Goal: Task Accomplishment & Management: Use online tool/utility

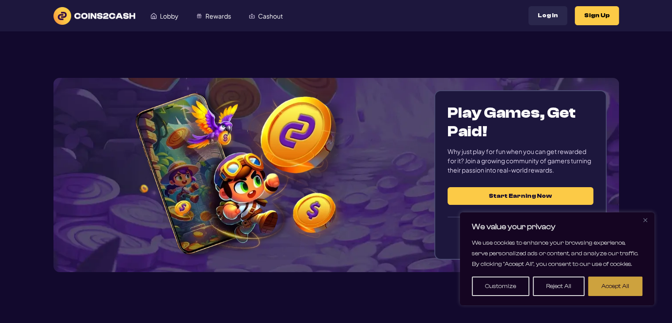
click at [613, 287] on button "Accept All" at bounding box center [615, 285] width 54 height 19
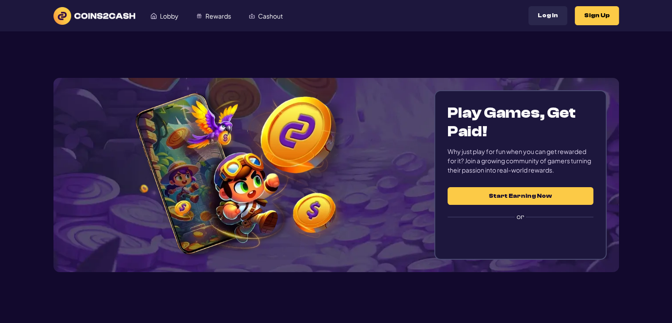
click at [556, 250] on div "Play Games, Get Paid! Why just play for fun when you can get rewarded for it? J…" at bounding box center [520, 174] width 172 height 169
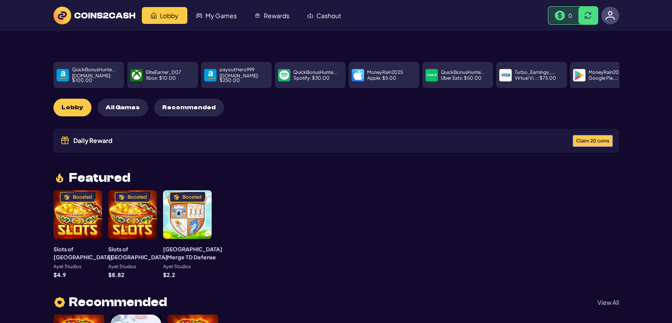
scroll to position [2, 0]
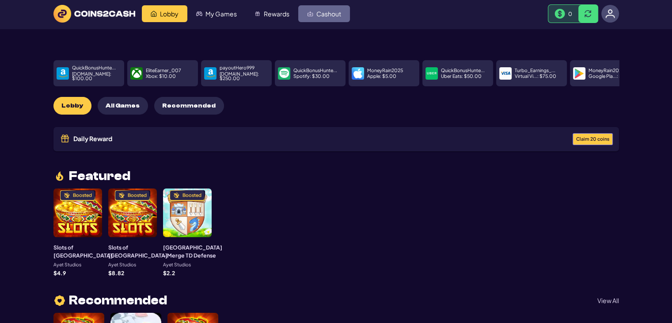
click at [318, 16] on span "Cashout" at bounding box center [328, 14] width 25 height 6
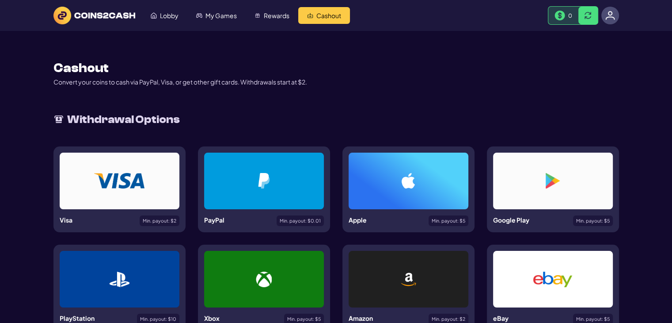
click at [305, 216] on div "Min. payout: $ 0.01" at bounding box center [300, 220] width 47 height 11
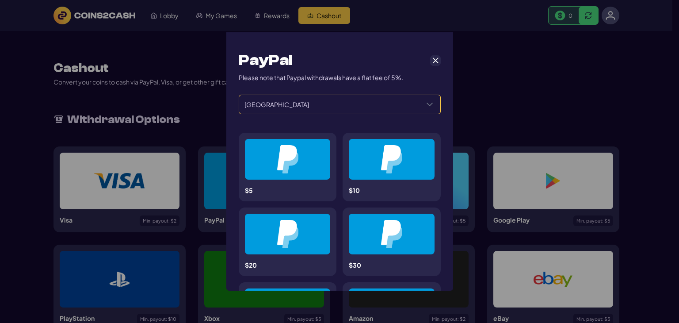
click at [394, 107] on span "United States" at bounding box center [329, 104] width 180 height 19
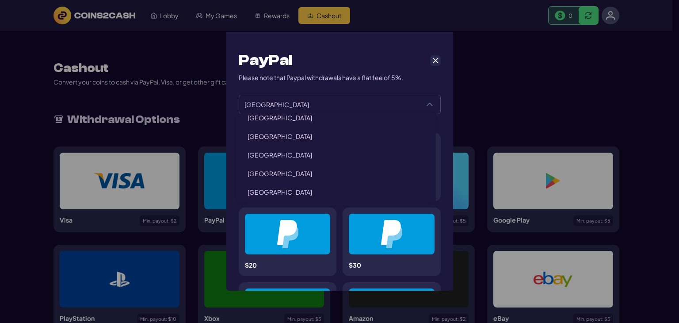
scroll to position [231, 0]
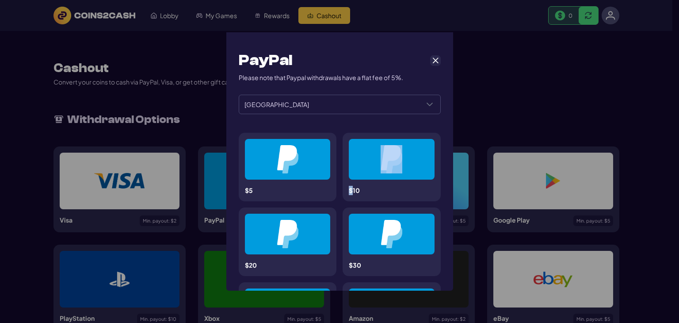
drag, startPoint x: 438, startPoint y: 193, endPoint x: 432, endPoint y: 190, distance: 7.3
click at [320, 103] on span "United States" at bounding box center [329, 104] width 180 height 19
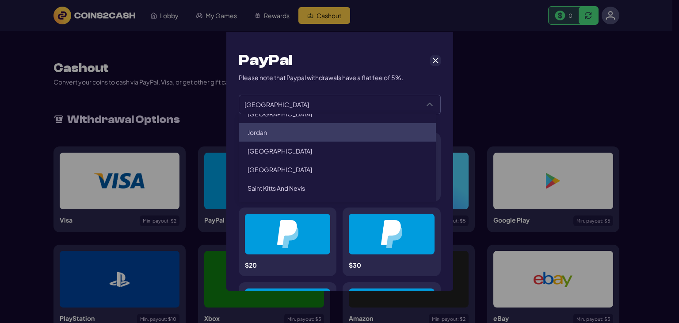
scroll to position [1121, 0]
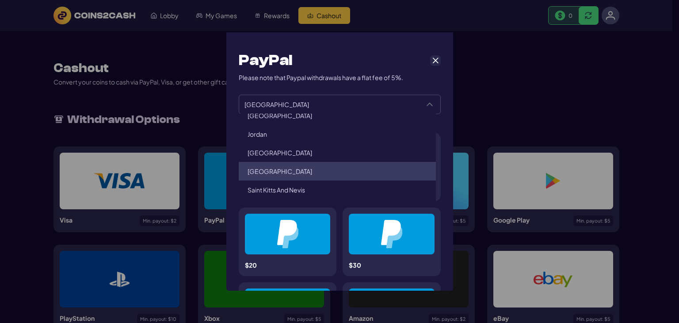
click at [279, 162] on li "Kenya" at bounding box center [338, 171] width 198 height 19
type input "*****"
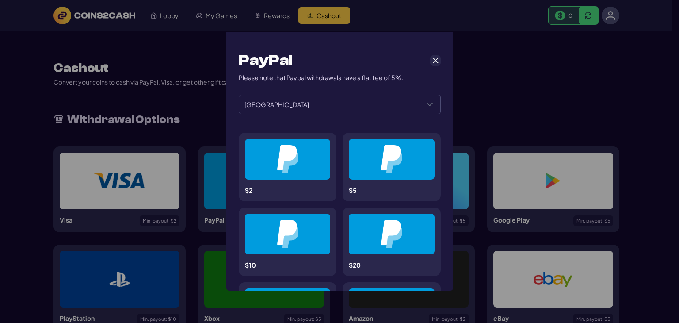
click at [295, 160] on img at bounding box center [288, 159] width 22 height 28
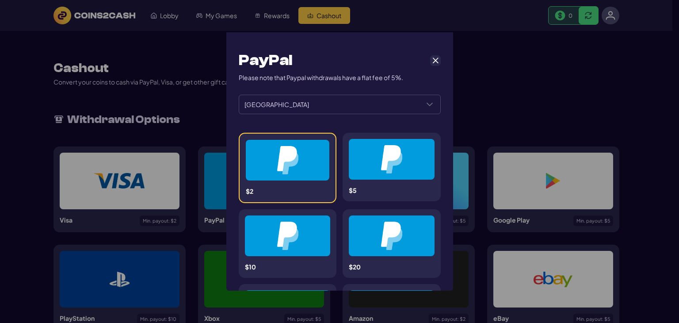
click at [358, 162] on div at bounding box center [392, 159] width 86 height 41
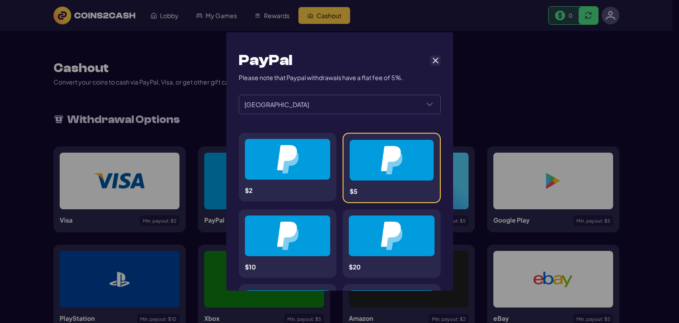
click at [280, 167] on img at bounding box center [288, 159] width 22 height 28
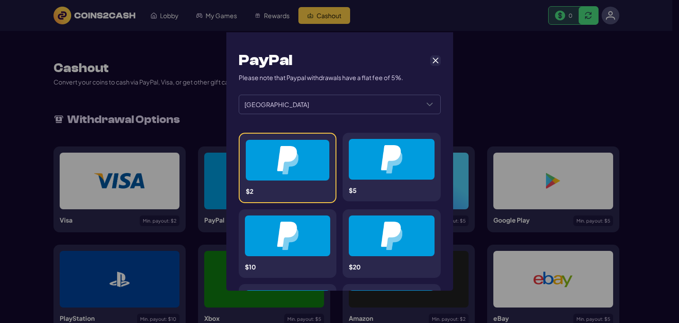
click at [304, 150] on div at bounding box center [288, 160] width 42 height 28
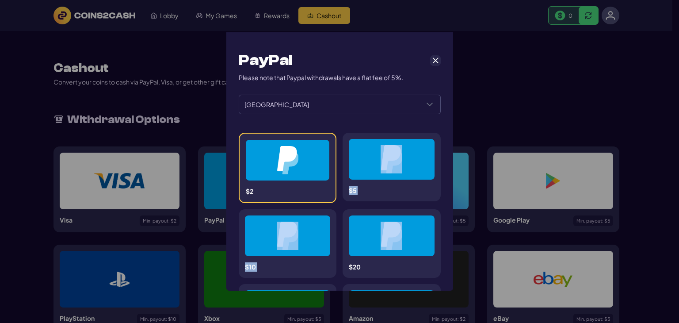
drag, startPoint x: 447, startPoint y: 150, endPoint x: 443, endPoint y: 246, distance: 96.0
click at [442, 253] on div "PayPal Please note that Paypal withdrawals have a flat fee of 5%. ***** ***** K…" at bounding box center [339, 161] width 227 height 258
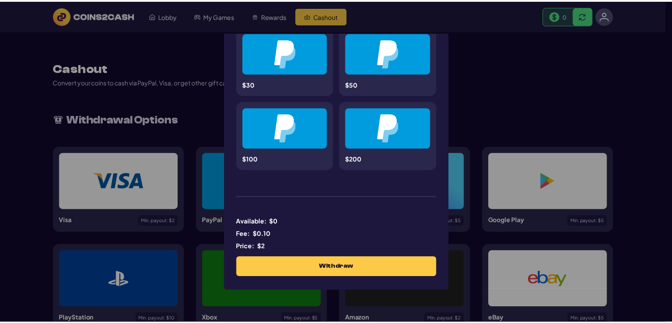
scroll to position [261, 0]
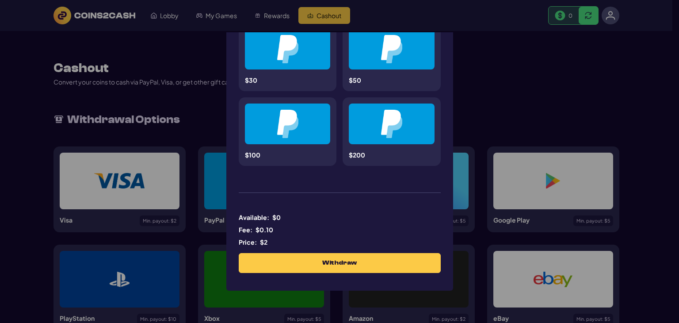
click at [481, 64] on div "PayPal Please note that Paypal withdrawals have a flat fee of 5%. ***** ***** K…" at bounding box center [339, 161] width 679 height 323
click at [205, 13] on div "PayPal Please note that Paypal withdrawals have a flat fee of 5%. ***** ***** K…" at bounding box center [339, 161] width 679 height 323
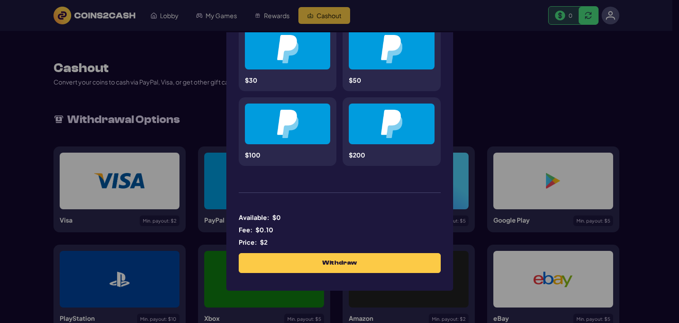
click at [619, 45] on div "PayPal Please note that Paypal withdrawals have a flat fee of 5%. ***** ***** K…" at bounding box center [339, 161] width 679 height 323
click at [217, 11] on div "PayPal Please note that Paypal withdrawals have a flat fee of 5%. ***** ***** K…" at bounding box center [339, 161] width 679 height 323
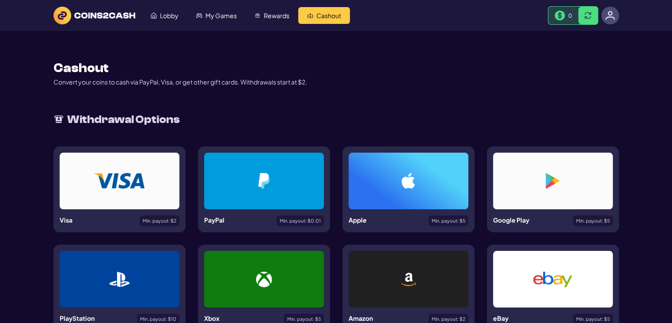
scroll to position [260, 0]
click at [202, 23] on link "My Games" at bounding box center [216, 15] width 58 height 17
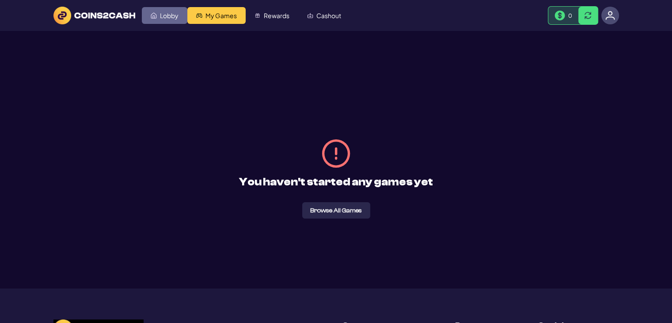
click at [168, 13] on span "Lobby" at bounding box center [169, 15] width 19 height 6
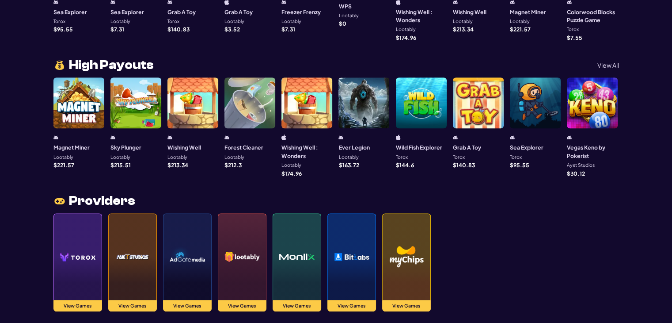
scroll to position [661, 0]
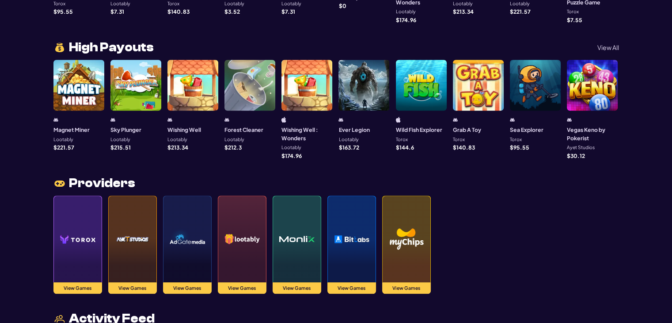
click at [85, 245] on img at bounding box center [77, 239] width 35 height 62
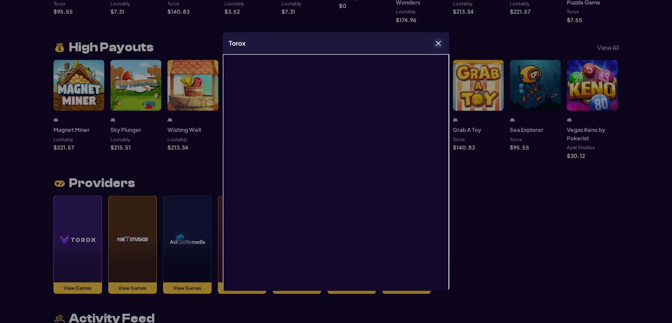
click at [444, 140] on iframe at bounding box center [336, 180] width 227 height 253
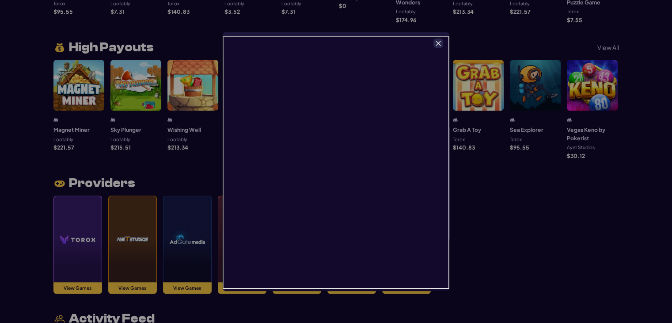
click at [440, 39] on button "Close" at bounding box center [438, 43] width 9 height 9
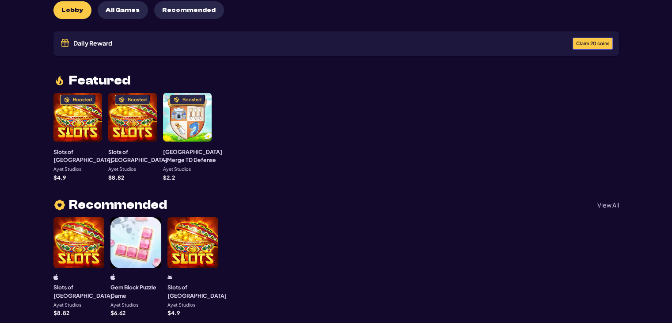
scroll to position [0, 0]
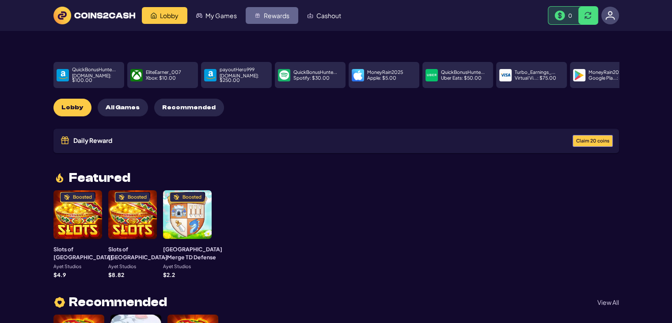
click at [271, 8] on link "Rewards" at bounding box center [272, 15] width 53 height 17
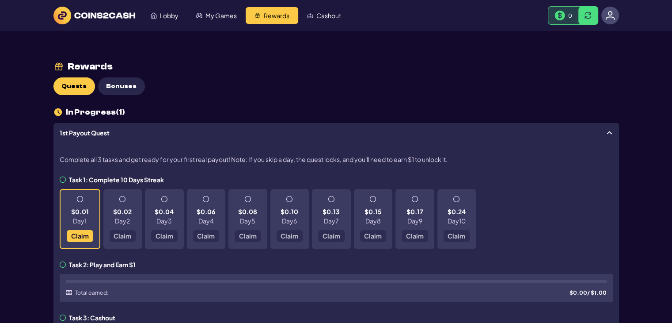
click at [70, 182] on h3 "Task 1: Complete 10 Days Streak" at bounding box center [112, 179] width 104 height 6
click at [80, 203] on div "$0.01 Day 1 Claim" at bounding box center [80, 219] width 41 height 60
click at [80, 198] on span at bounding box center [79, 199] width 6 height 6
click at [76, 240] on div "$0.01 Day 1 Claim" at bounding box center [80, 219] width 41 height 60
click at [76, 240] on button "Claim" at bounding box center [80, 236] width 27 height 12
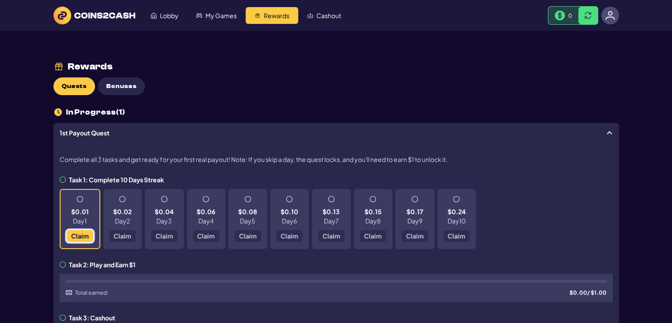
click at [76, 240] on button "Claim" at bounding box center [80, 236] width 27 height 12
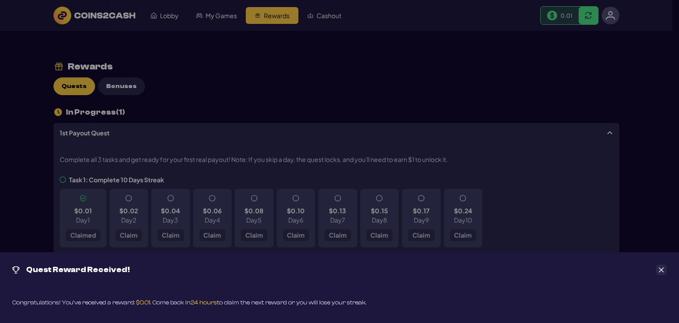
click at [661, 270] on icon "Close" at bounding box center [661, 269] width 6 height 6
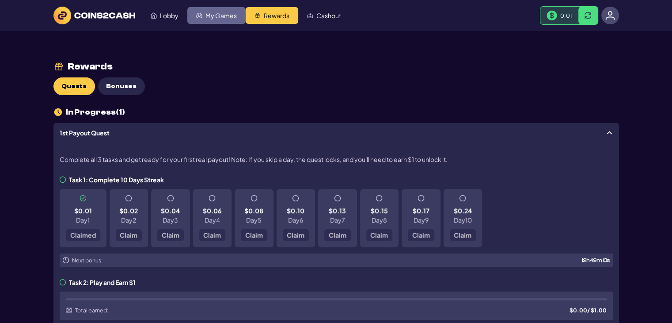
click at [215, 13] on span "My Games" at bounding box center [221, 15] width 31 height 6
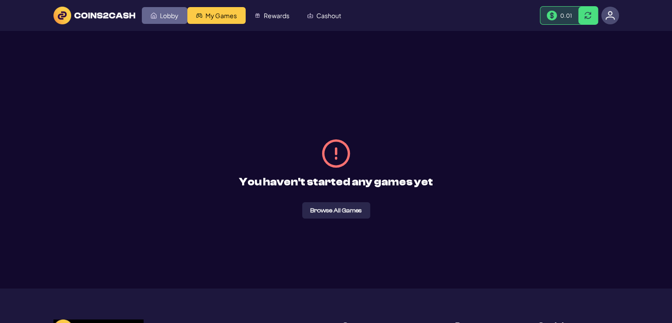
click at [173, 10] on link "Lobby" at bounding box center [165, 15] width 46 height 17
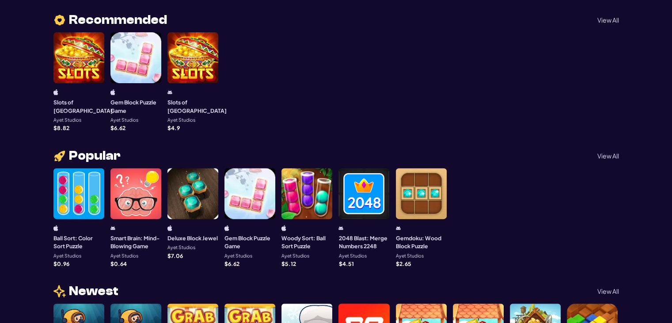
scroll to position [564, 0]
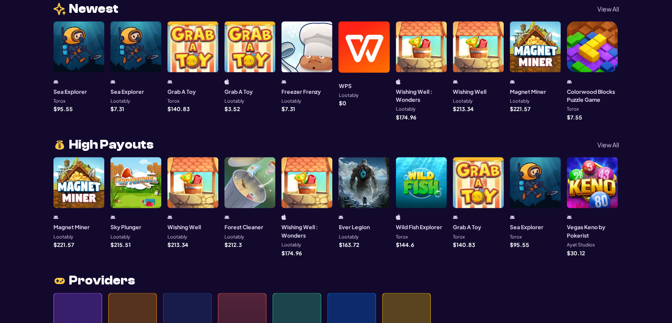
click at [604, 141] on p "View All" at bounding box center [609, 144] width 22 height 6
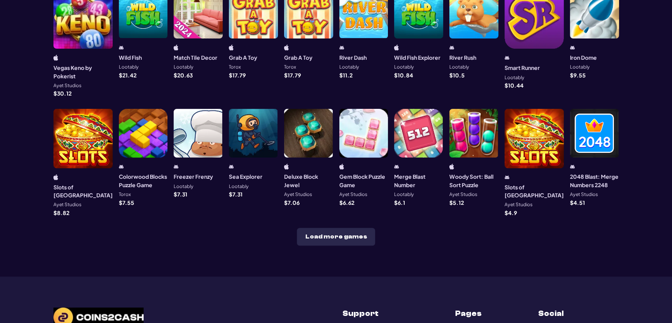
scroll to position [0, 0]
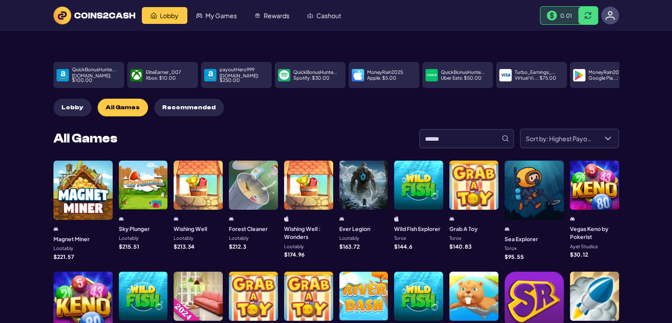
click at [249, 183] on div at bounding box center [253, 184] width 49 height 49
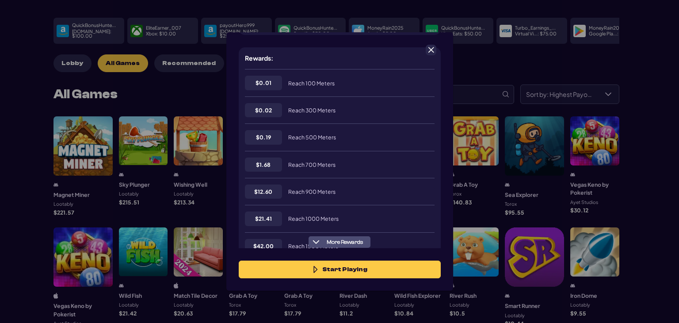
scroll to position [171, 0]
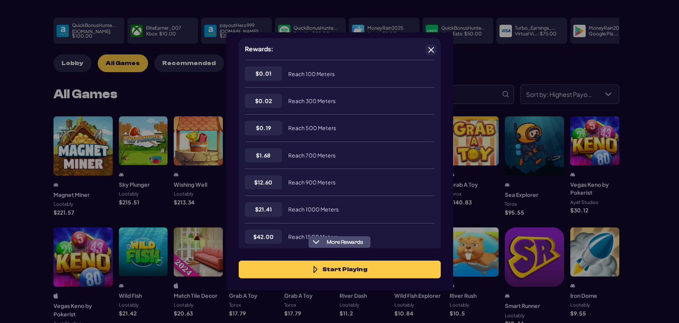
drag, startPoint x: 462, startPoint y: 198, endPoint x: 447, endPoint y: 210, distance: 19.2
click at [447, 210] on div "Forest Cleaner $ 212.3 212300 Start Playing More info Requirements: Complete al…" at bounding box center [339, 161] width 679 height 323
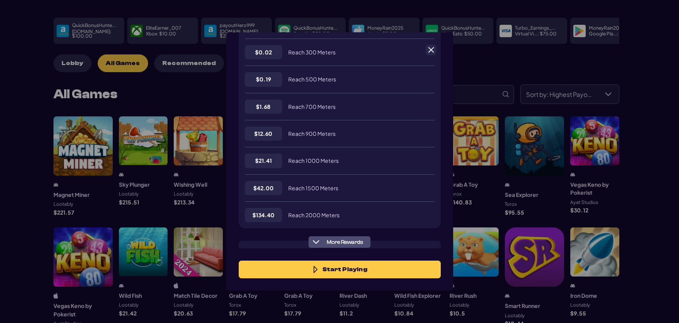
scroll to position [218, 0]
click at [426, 47] on div at bounding box center [431, 50] width 11 height 11
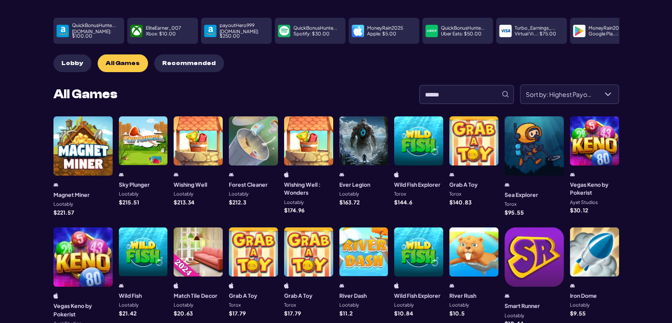
click at [179, 152] on div at bounding box center [198, 140] width 49 height 49
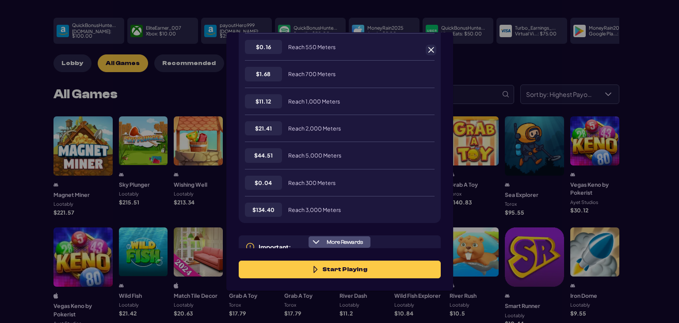
scroll to position [270, 0]
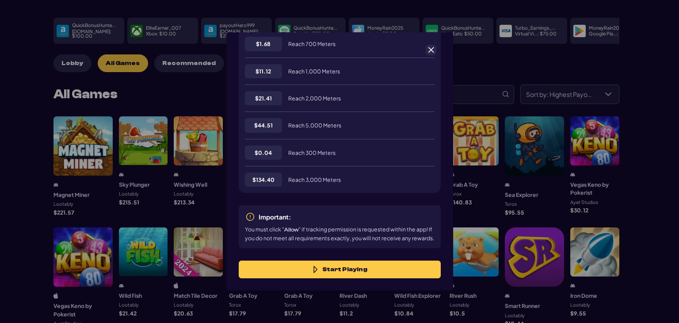
click at [431, 53] on span at bounding box center [431, 50] width 8 height 8
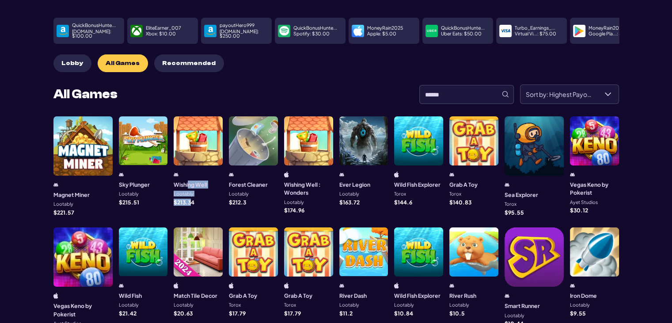
drag, startPoint x: 184, startPoint y: 195, endPoint x: 182, endPoint y: 182, distance: 12.9
click at [182, 182] on div "Wishing Well Lootably $ 213.34" at bounding box center [198, 187] width 49 height 33
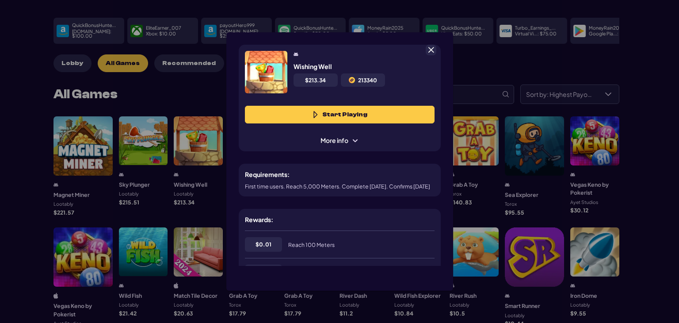
click at [182, 182] on div "Wishing Well $ 213.34 213340 Start Playing More info Requirements: First time u…" at bounding box center [339, 161] width 679 height 323
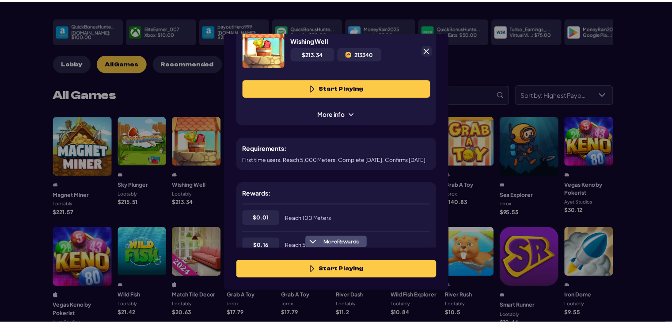
scroll to position [0, 0]
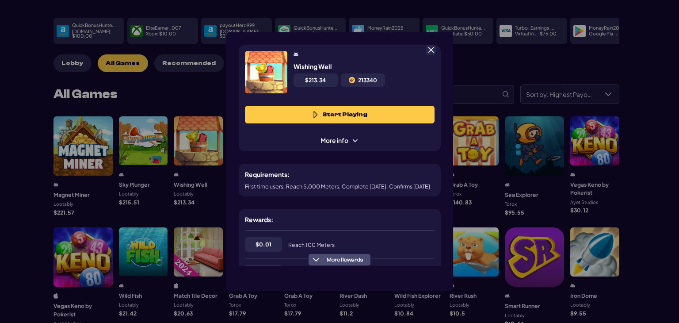
click at [430, 51] on span at bounding box center [431, 50] width 8 height 8
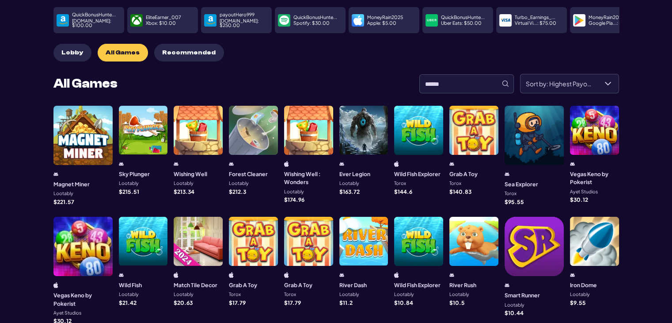
scroll to position [4, 0]
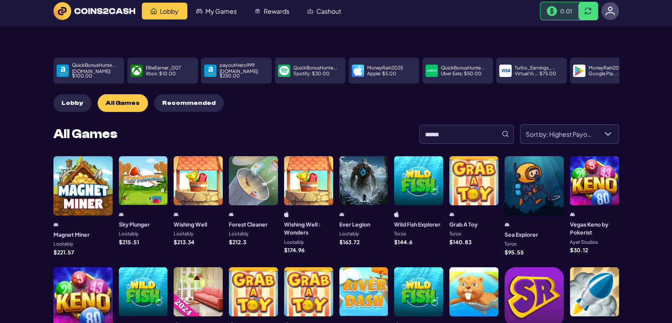
click at [72, 190] on div at bounding box center [82, 185] width 59 height 59
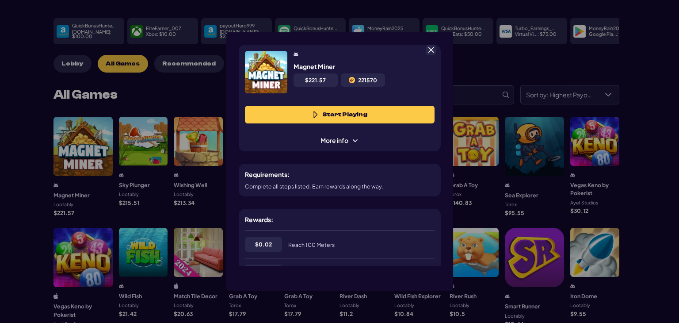
scroll to position [44, 0]
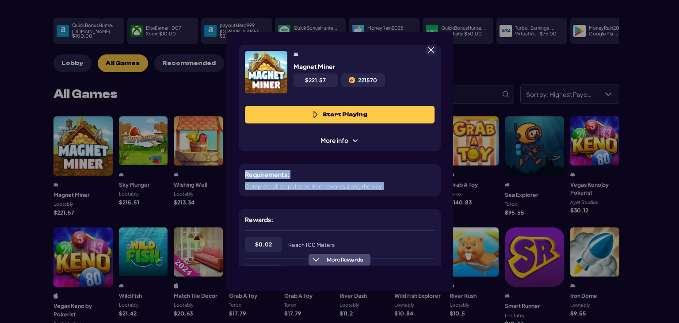
drag, startPoint x: 446, startPoint y: 133, endPoint x: 440, endPoint y: 170, distance: 36.7
click at [440, 170] on div "Magnet Miner $ 221.57 221570 Start Playing More info Requirements: Complete all…" at bounding box center [339, 148] width 227 height 233
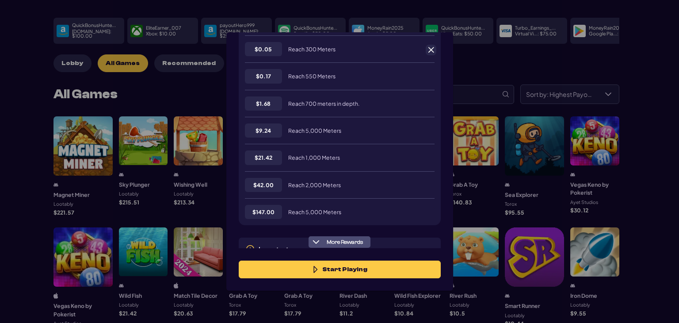
scroll to position [262, 0]
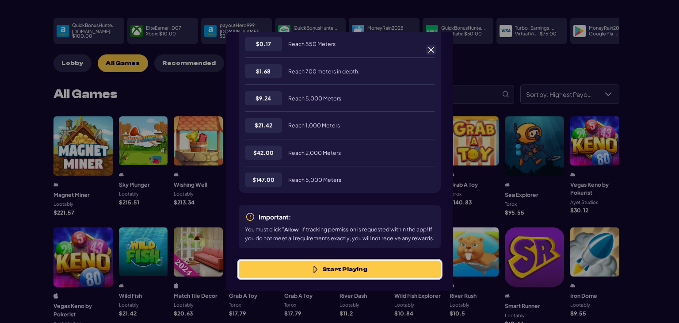
click at [366, 270] on button "Start Playing" at bounding box center [340, 269] width 202 height 18
